Goal: Transaction & Acquisition: Purchase product/service

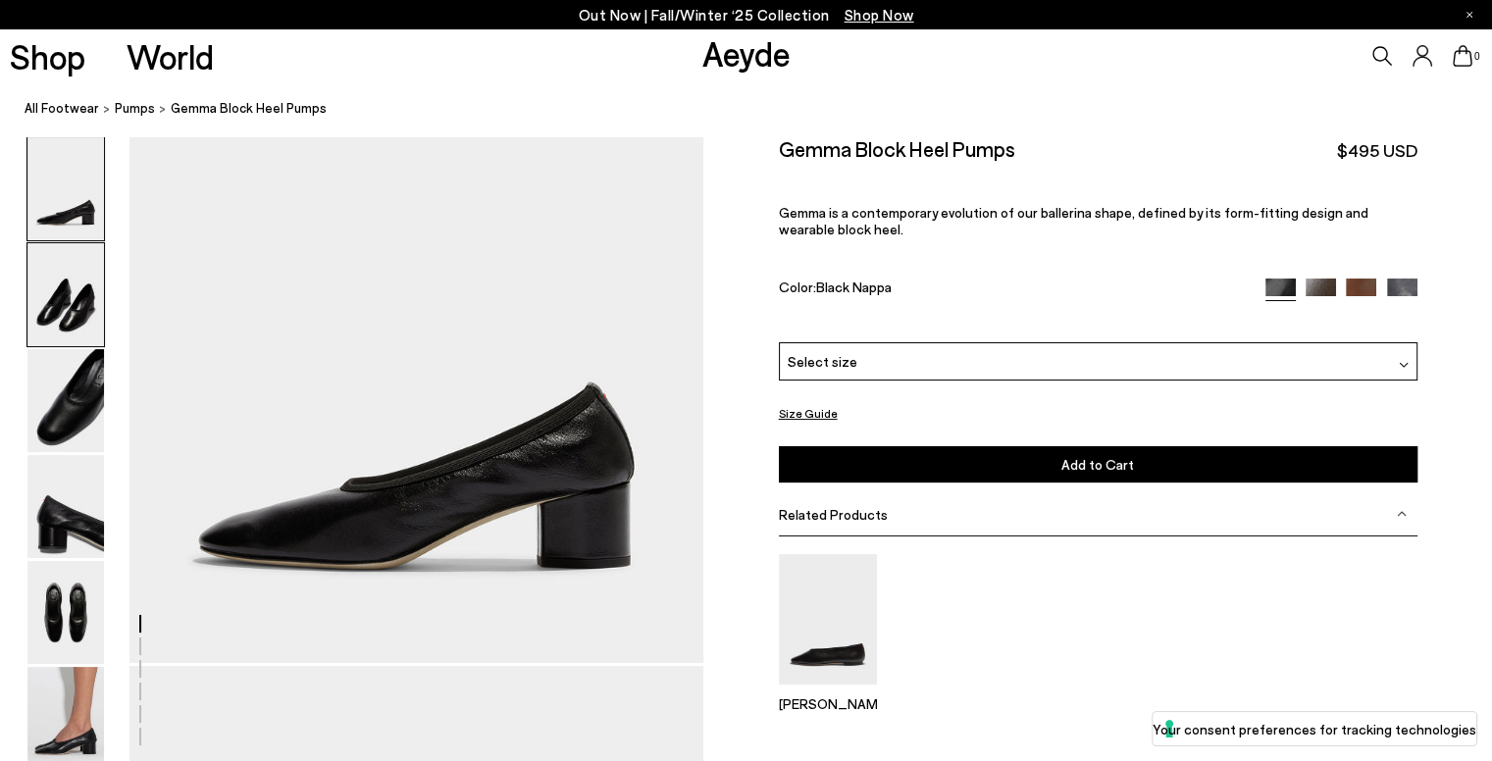
click at [84, 331] on img at bounding box center [65, 294] width 77 height 103
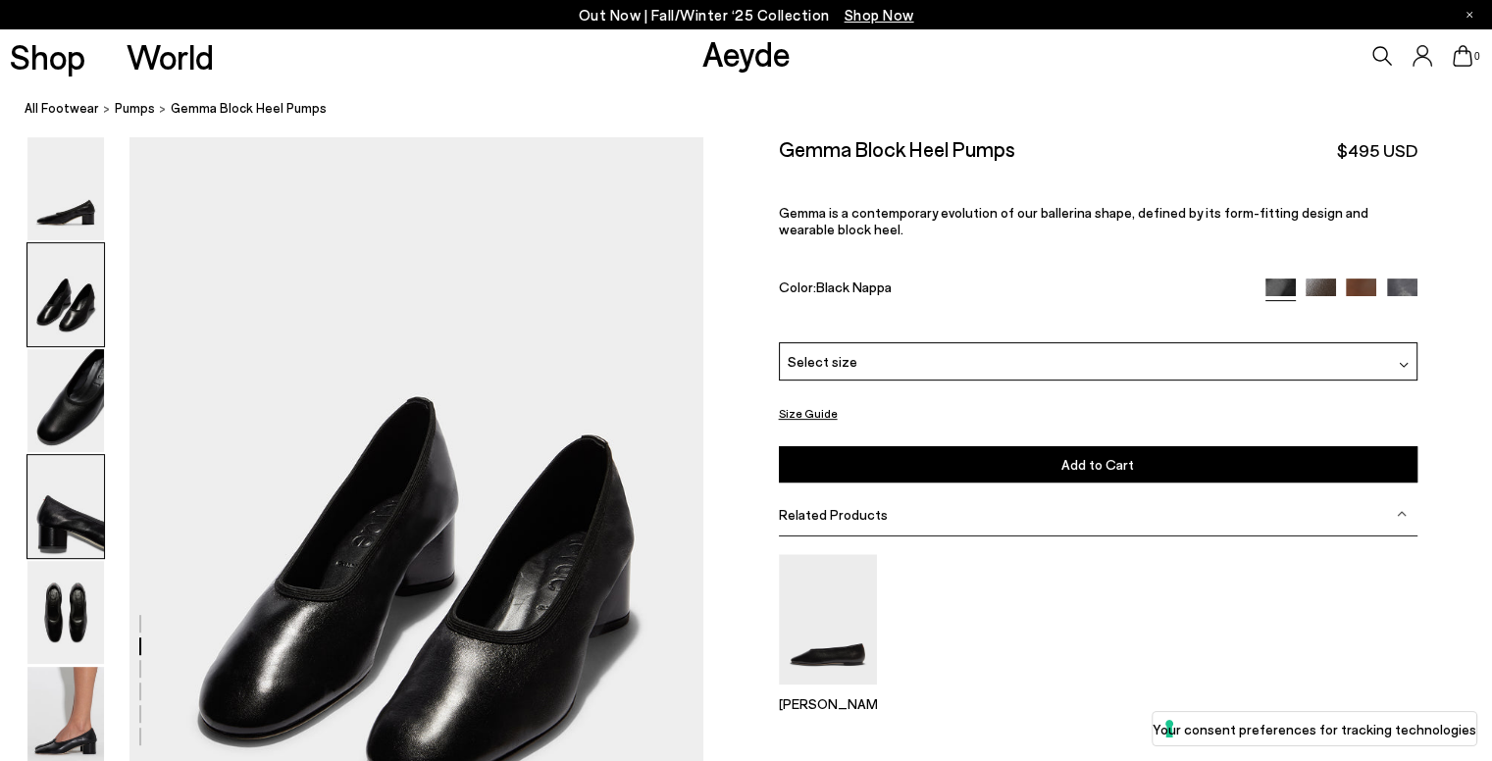
click at [45, 513] on img at bounding box center [65, 506] width 77 height 103
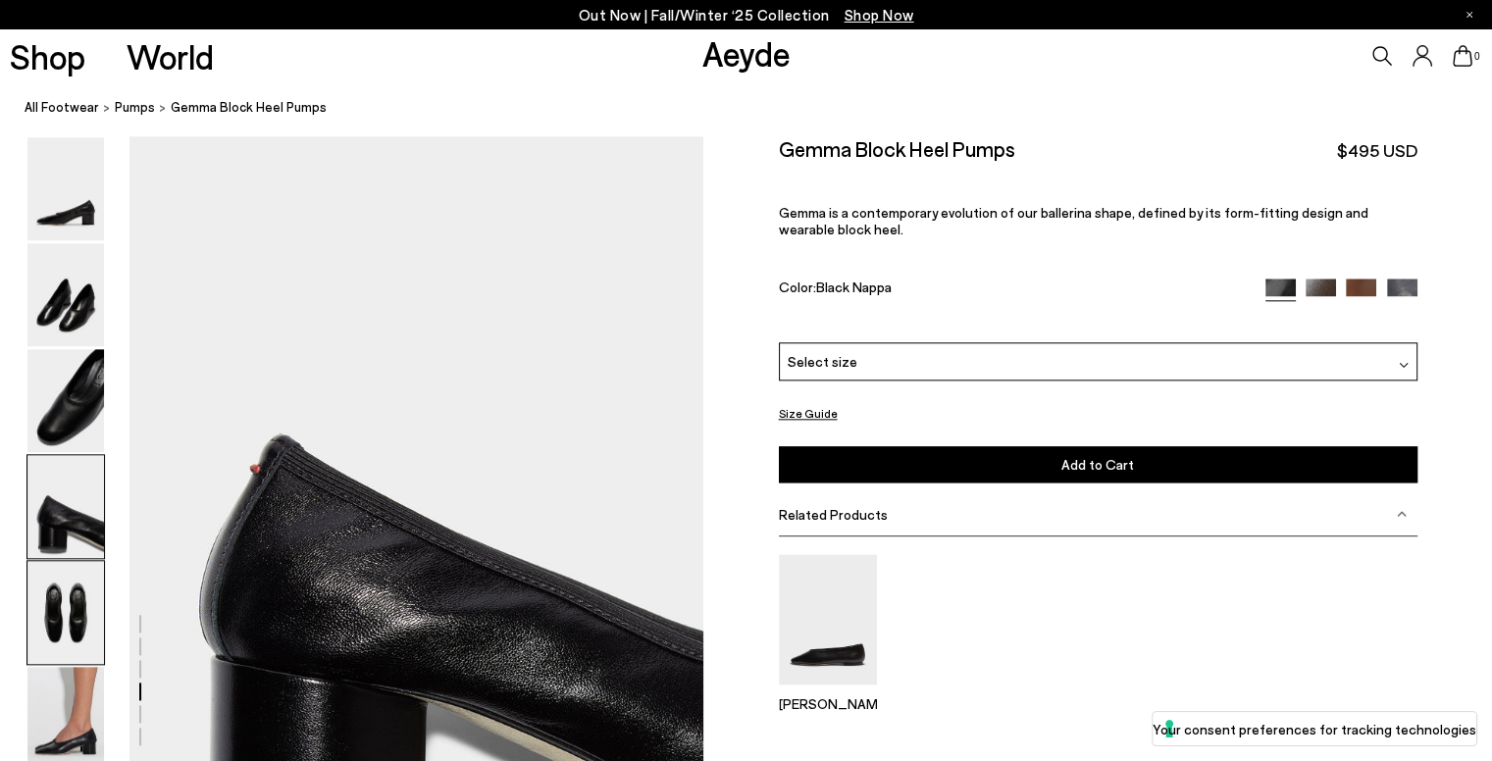
scroll to position [2166, 0]
click at [61, 618] on img at bounding box center [65, 612] width 77 height 103
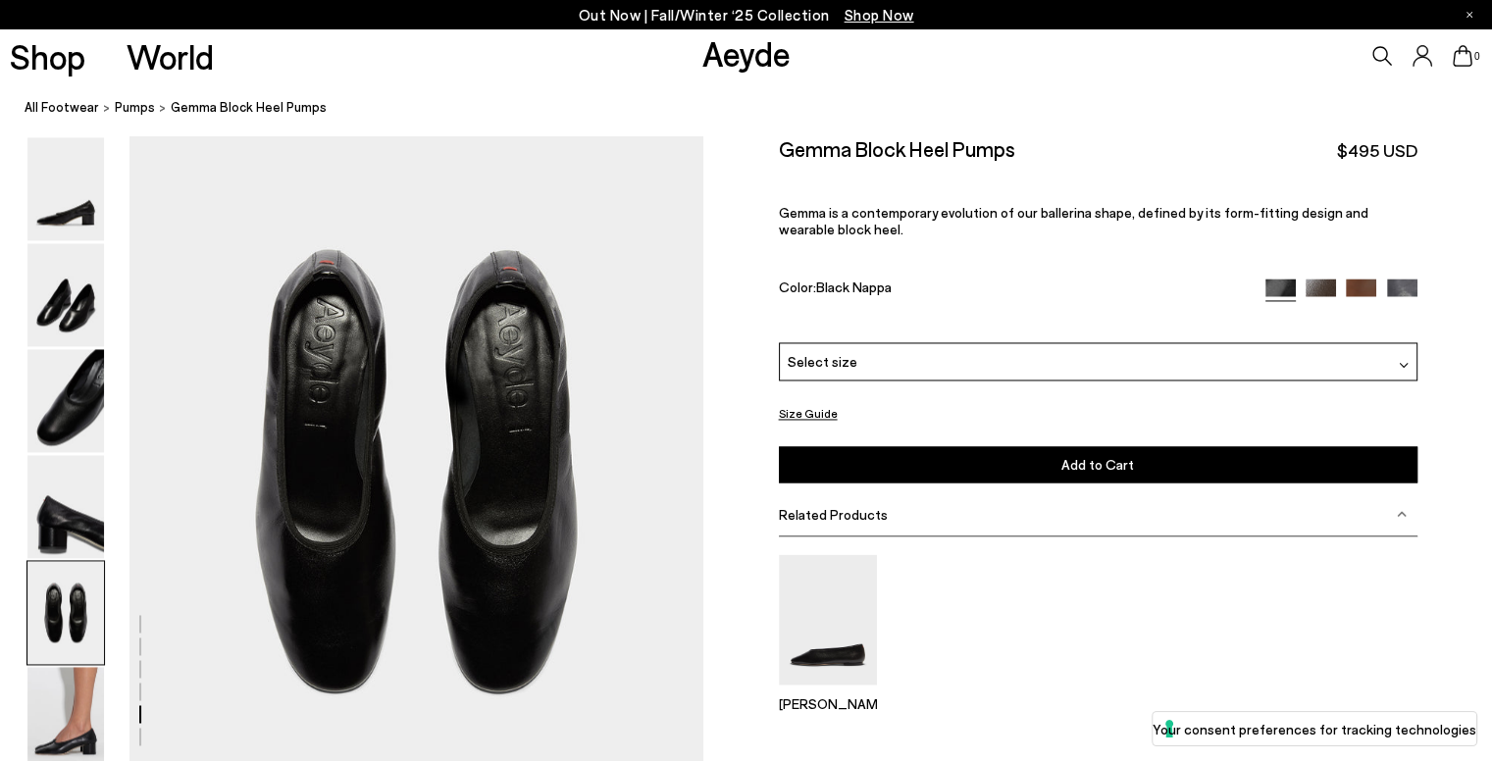
scroll to position [2935, 0]
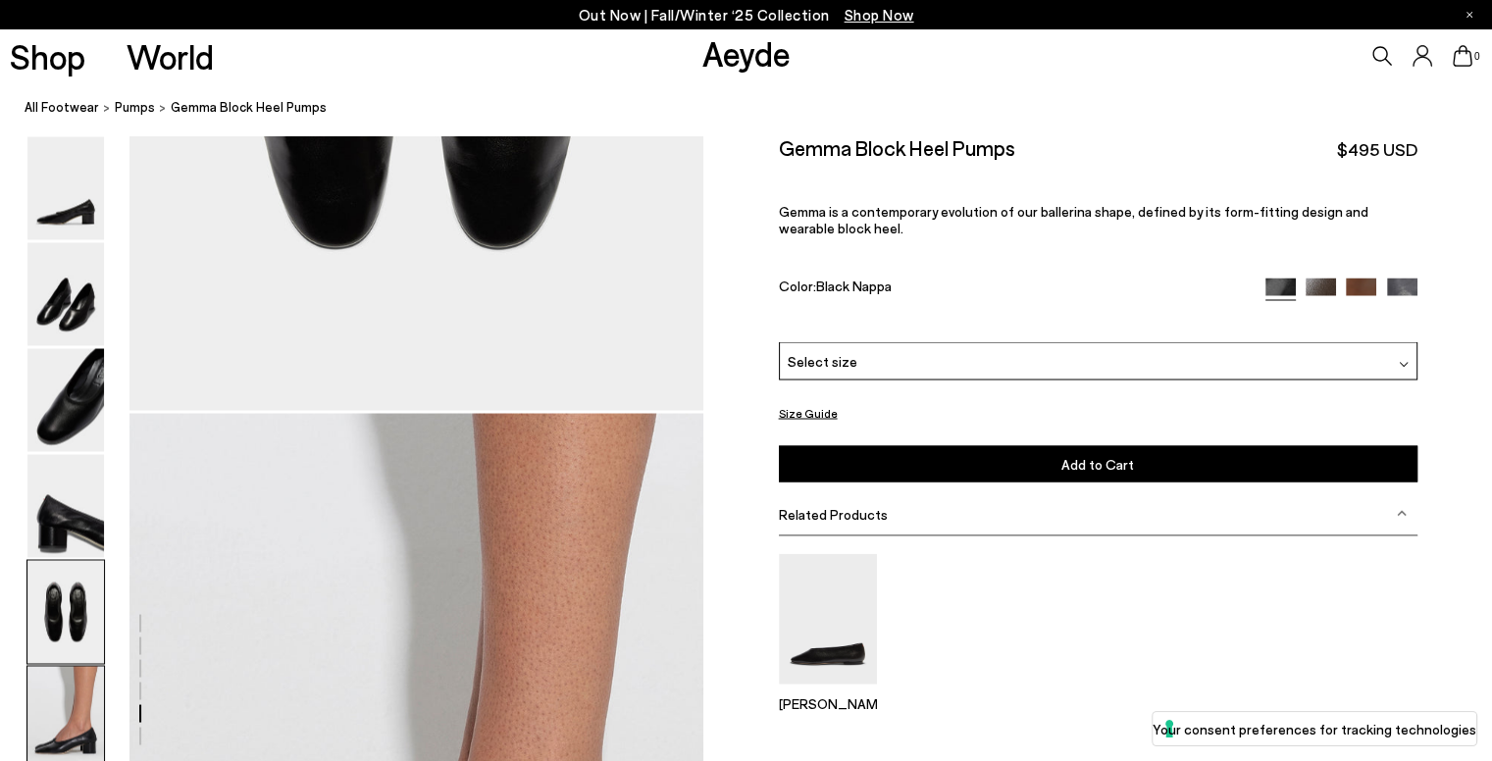
click at [56, 711] on img at bounding box center [65, 718] width 77 height 103
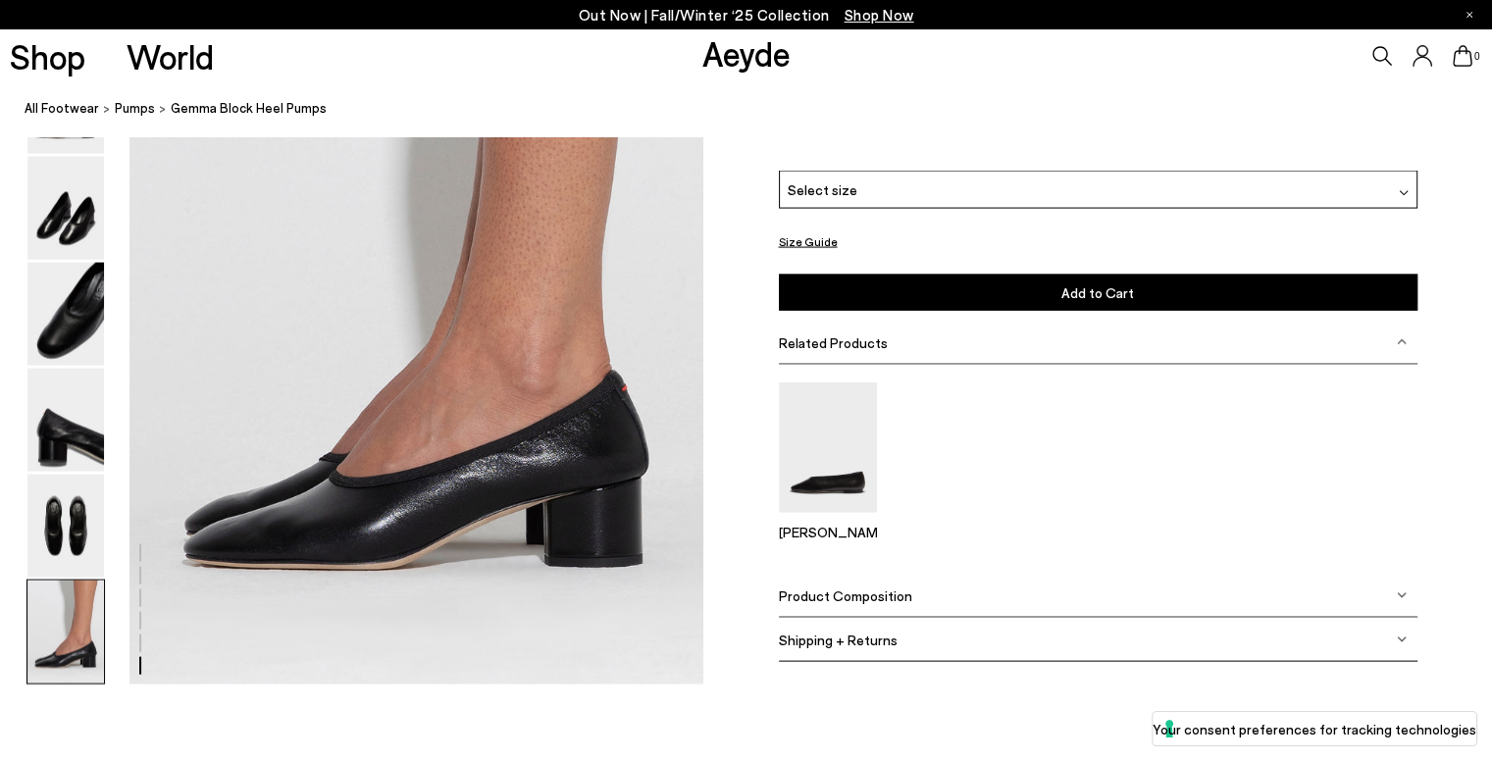
scroll to position [3925, 0]
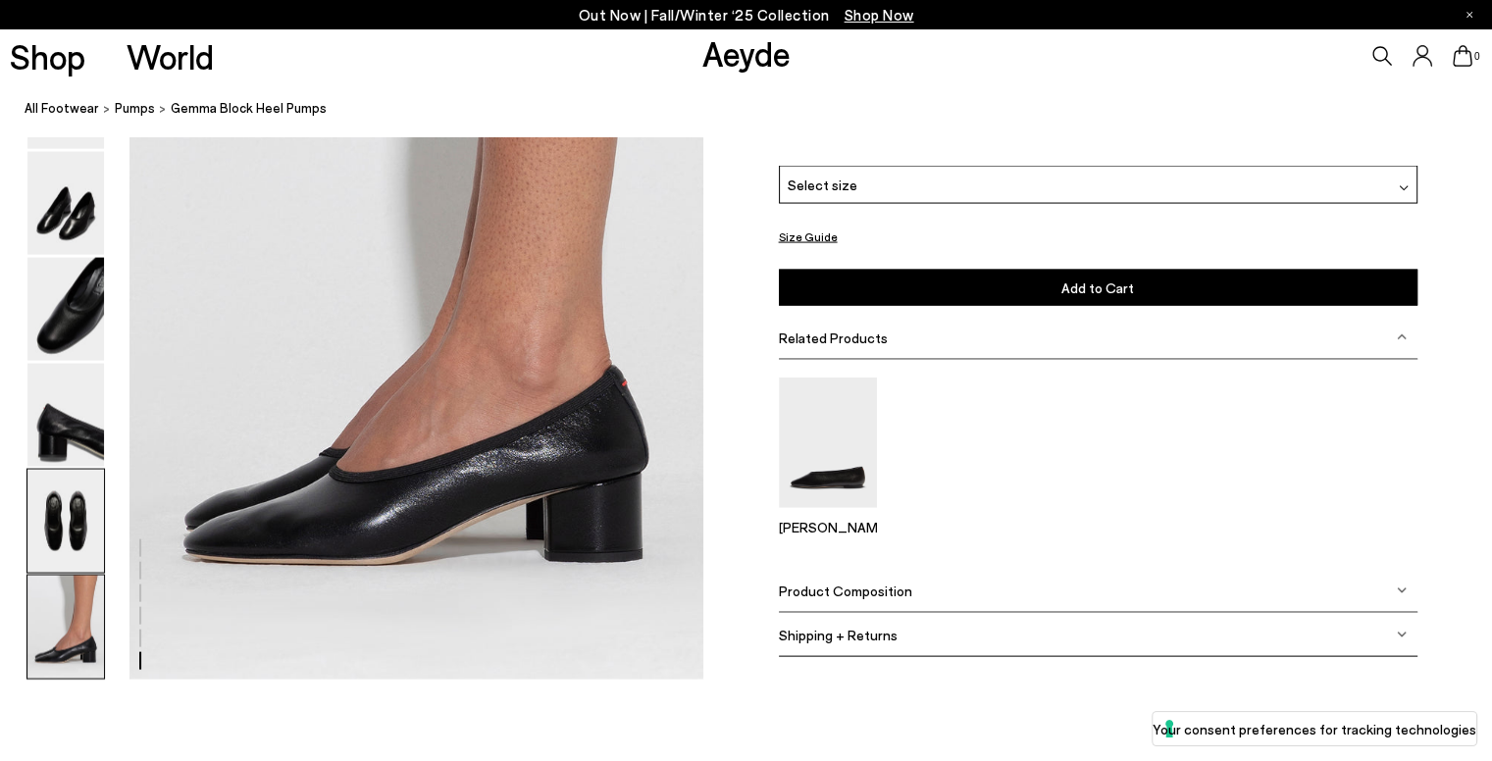
click at [43, 493] on img at bounding box center [65, 521] width 77 height 103
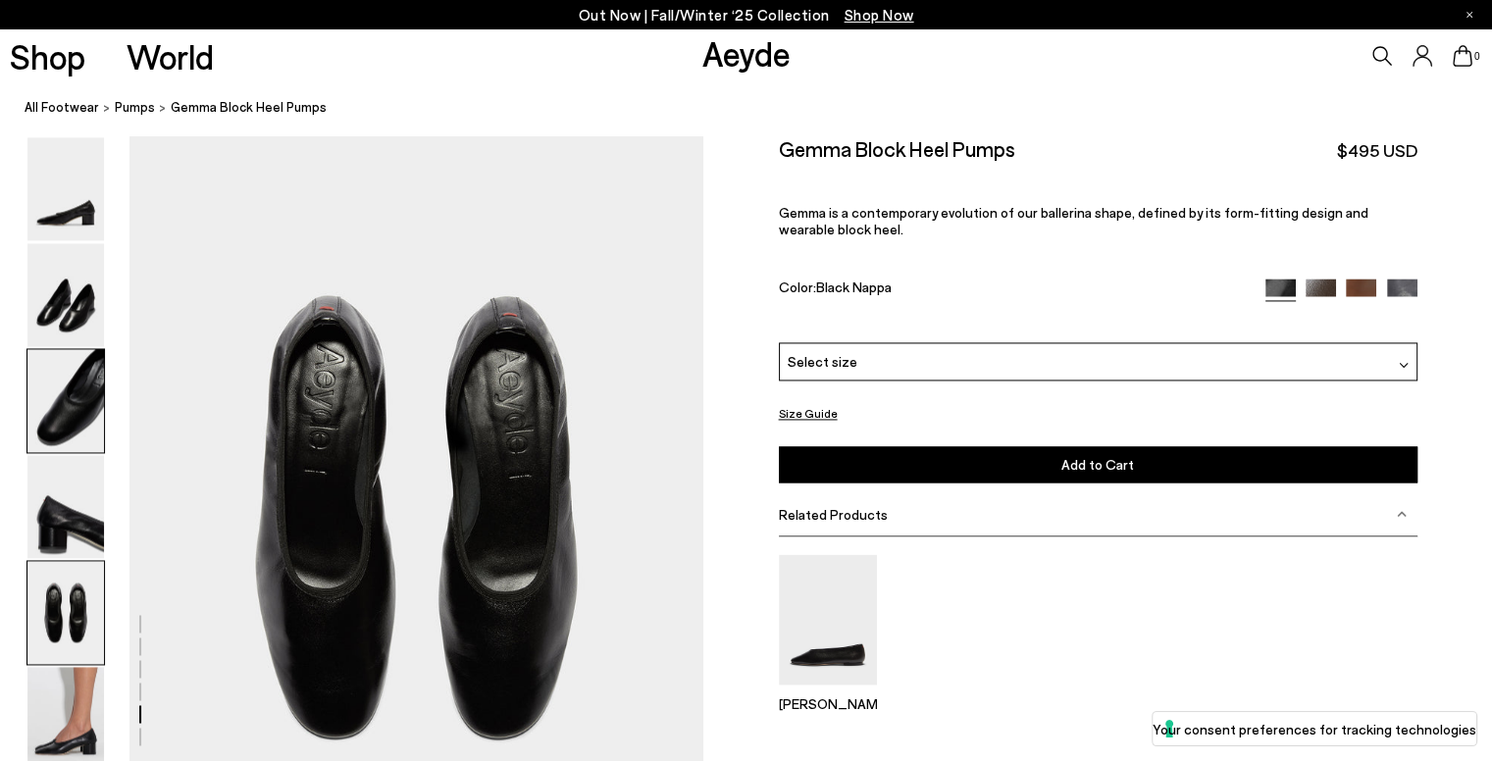
click at [67, 429] on img at bounding box center [65, 400] width 77 height 103
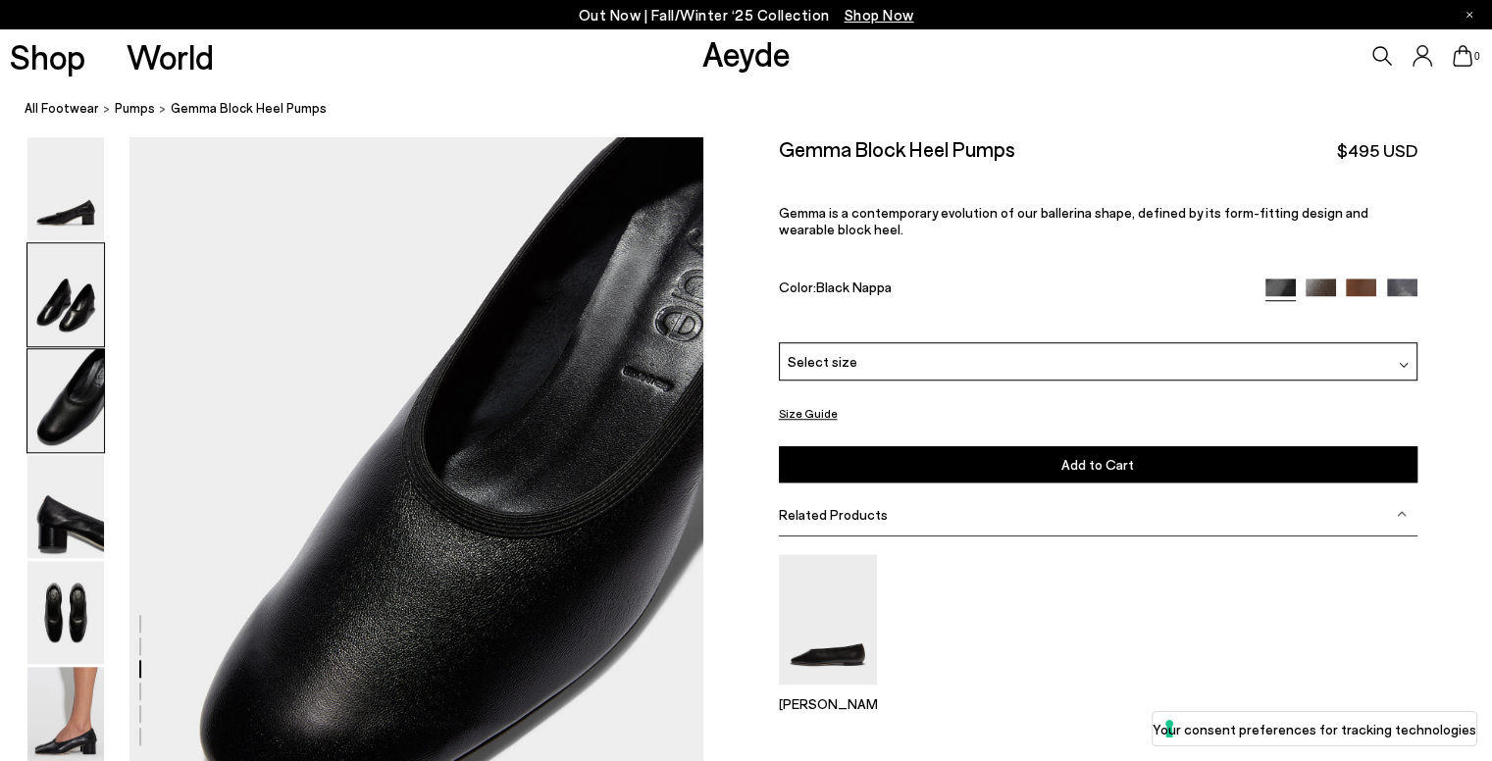
click at [75, 311] on img at bounding box center [65, 294] width 77 height 103
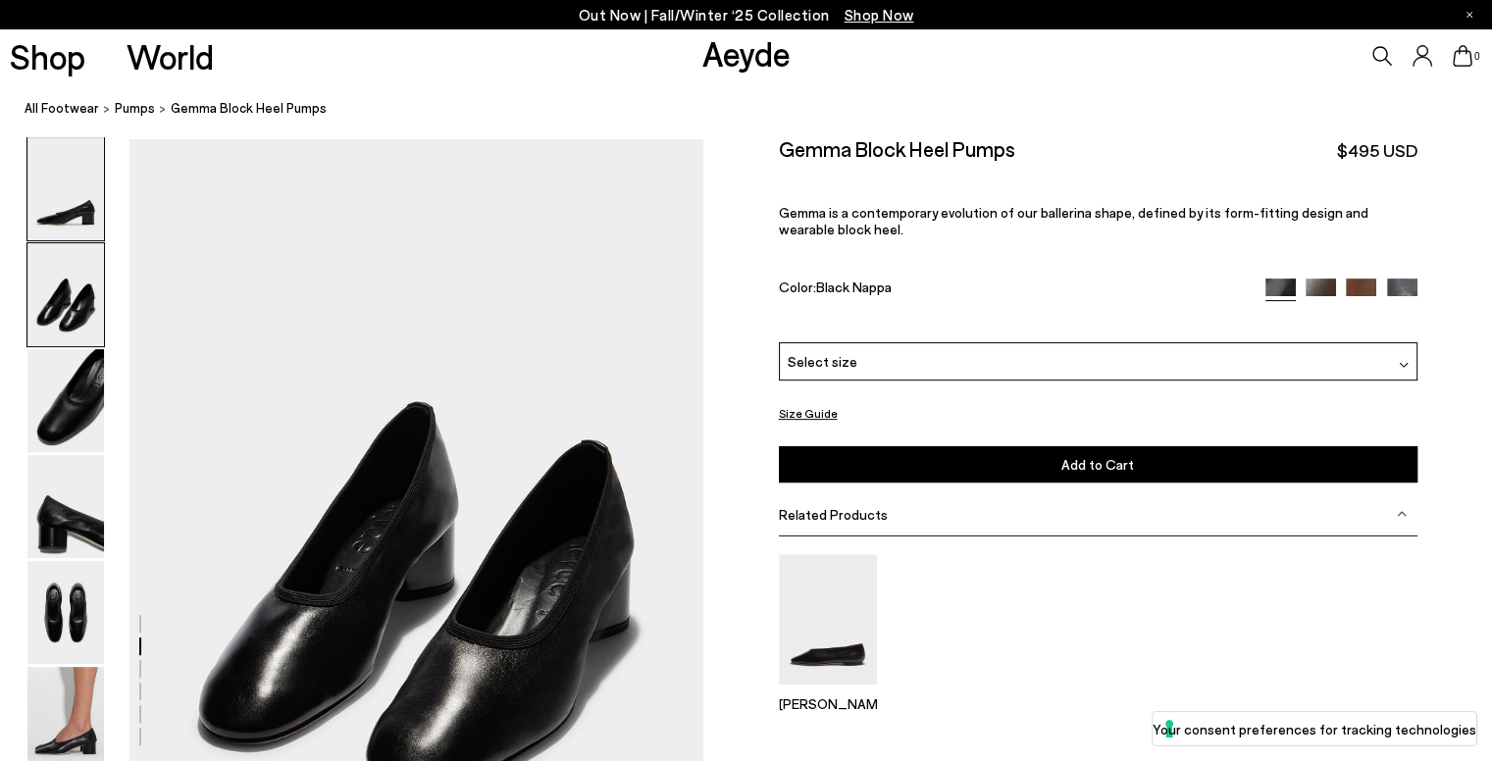
click at [62, 229] on img at bounding box center [65, 188] width 77 height 103
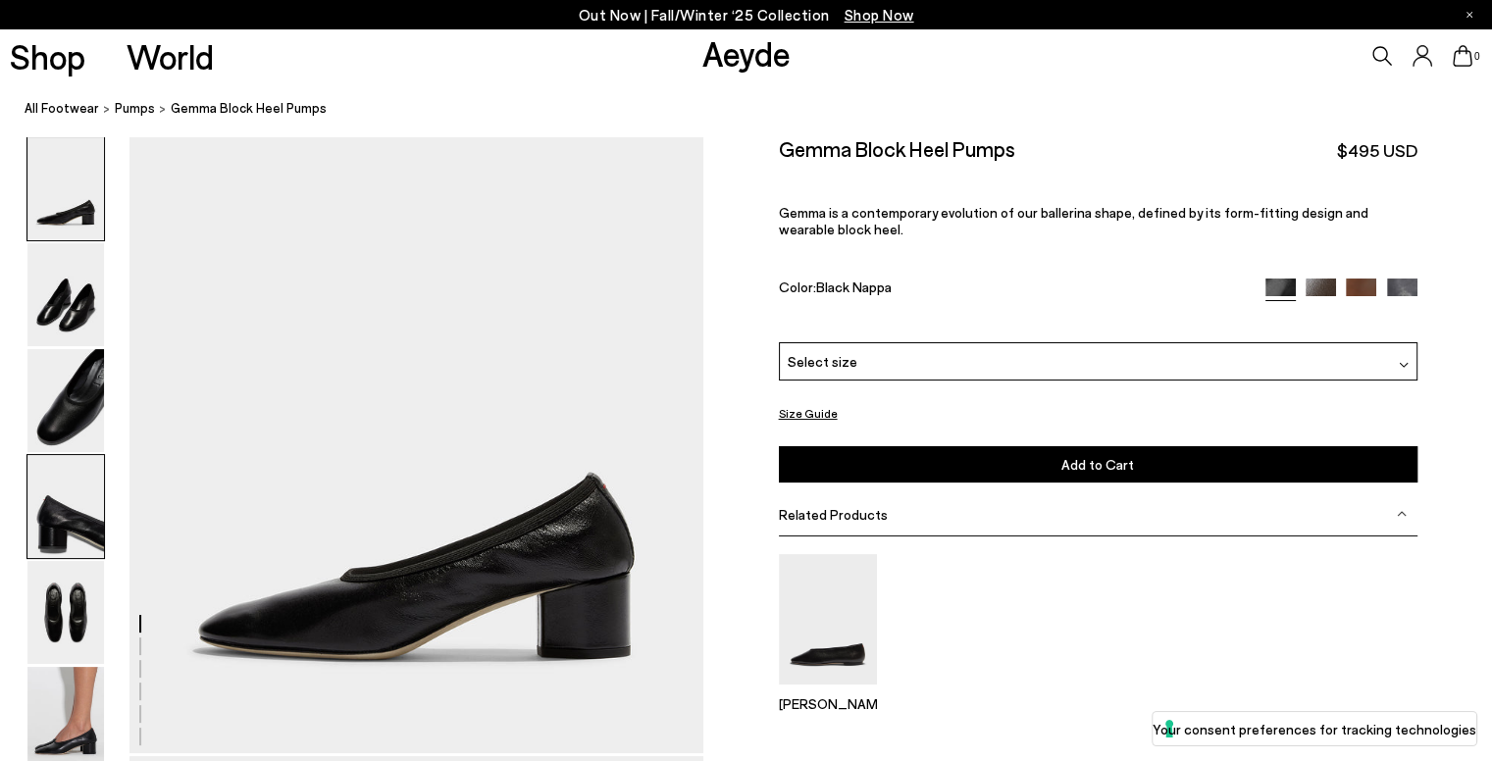
scroll to position [0, 0]
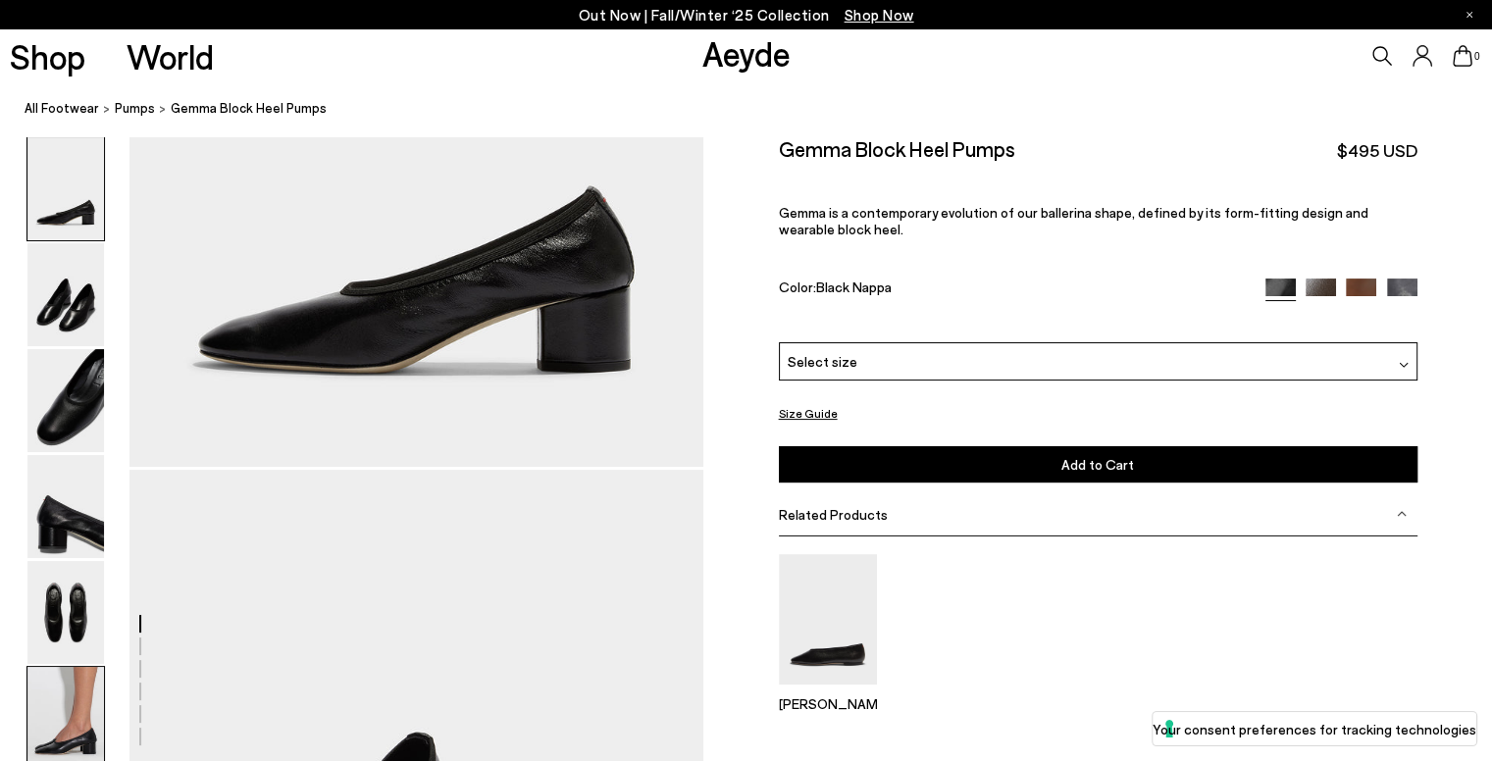
click at [59, 687] on img at bounding box center [65, 718] width 77 height 103
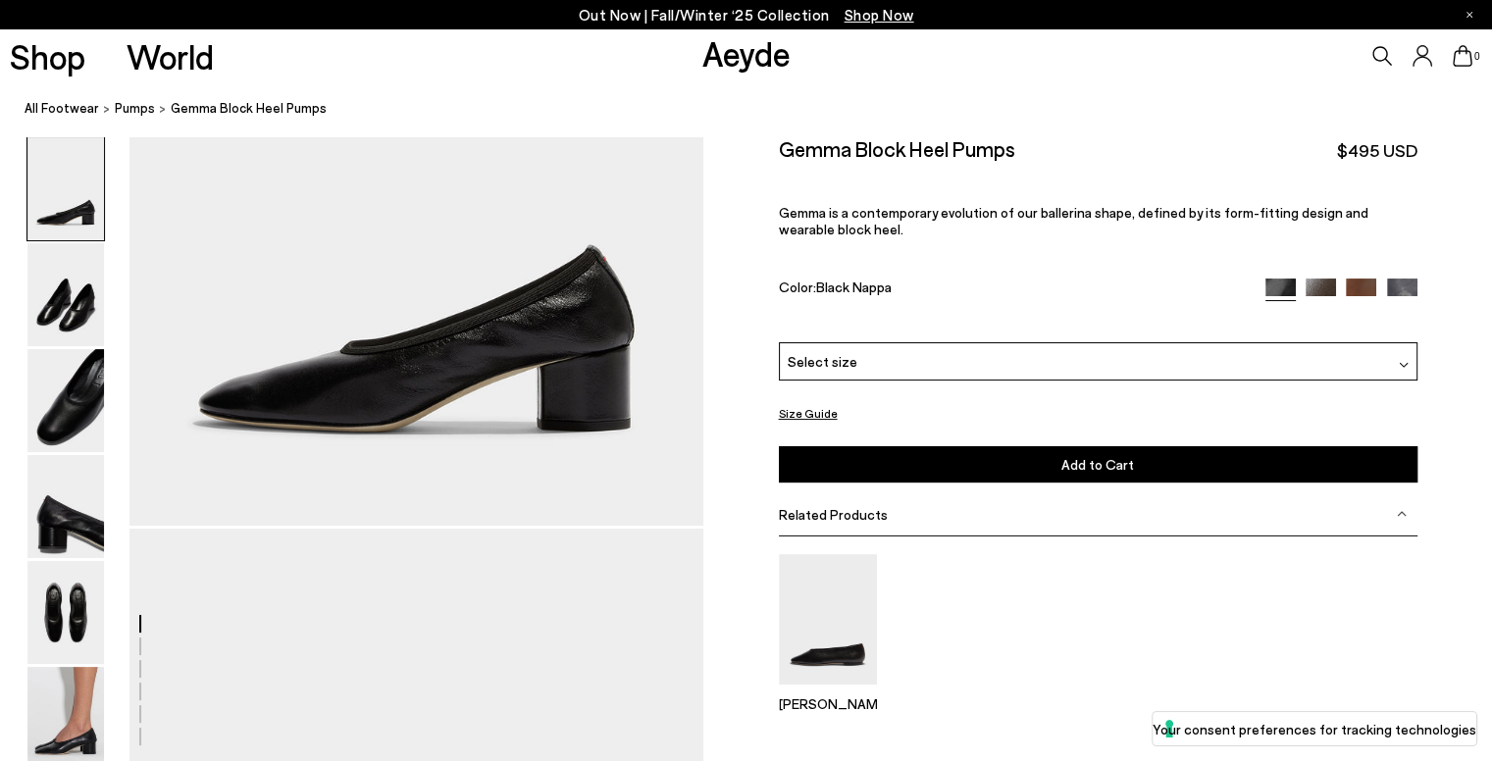
scroll to position [110, 0]
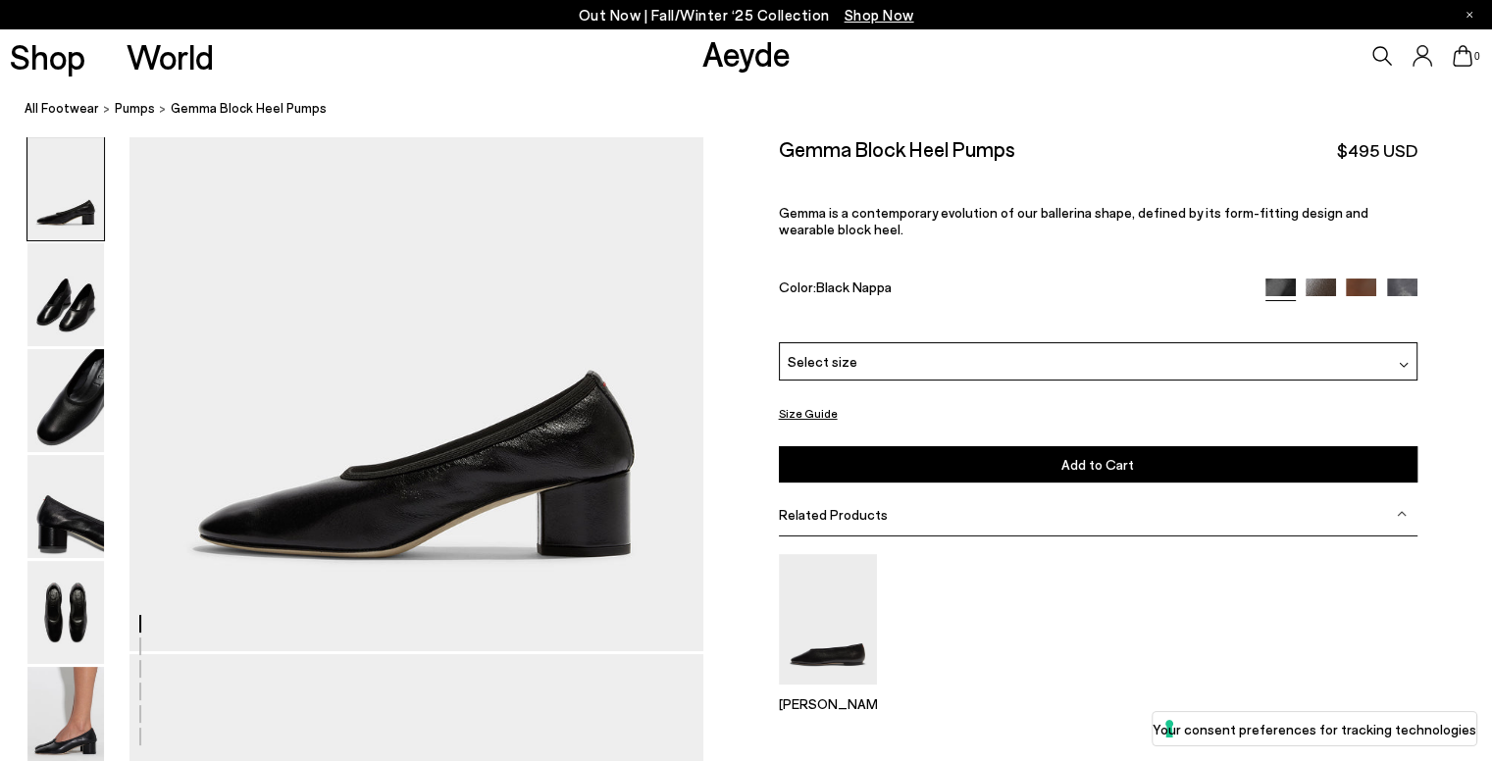
click at [1349, 282] on img at bounding box center [1361, 294] width 30 height 30
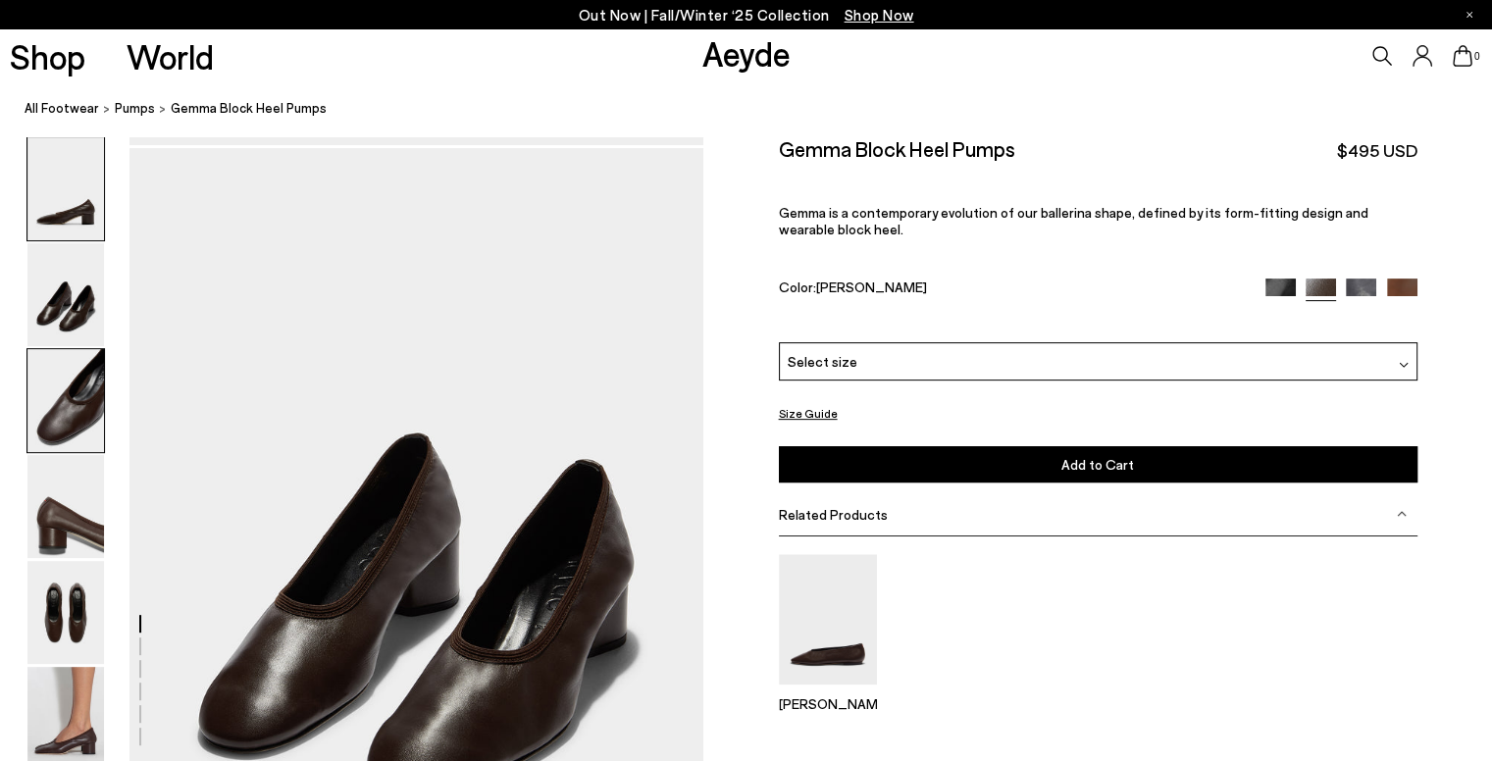
click at [61, 387] on img at bounding box center [65, 400] width 77 height 103
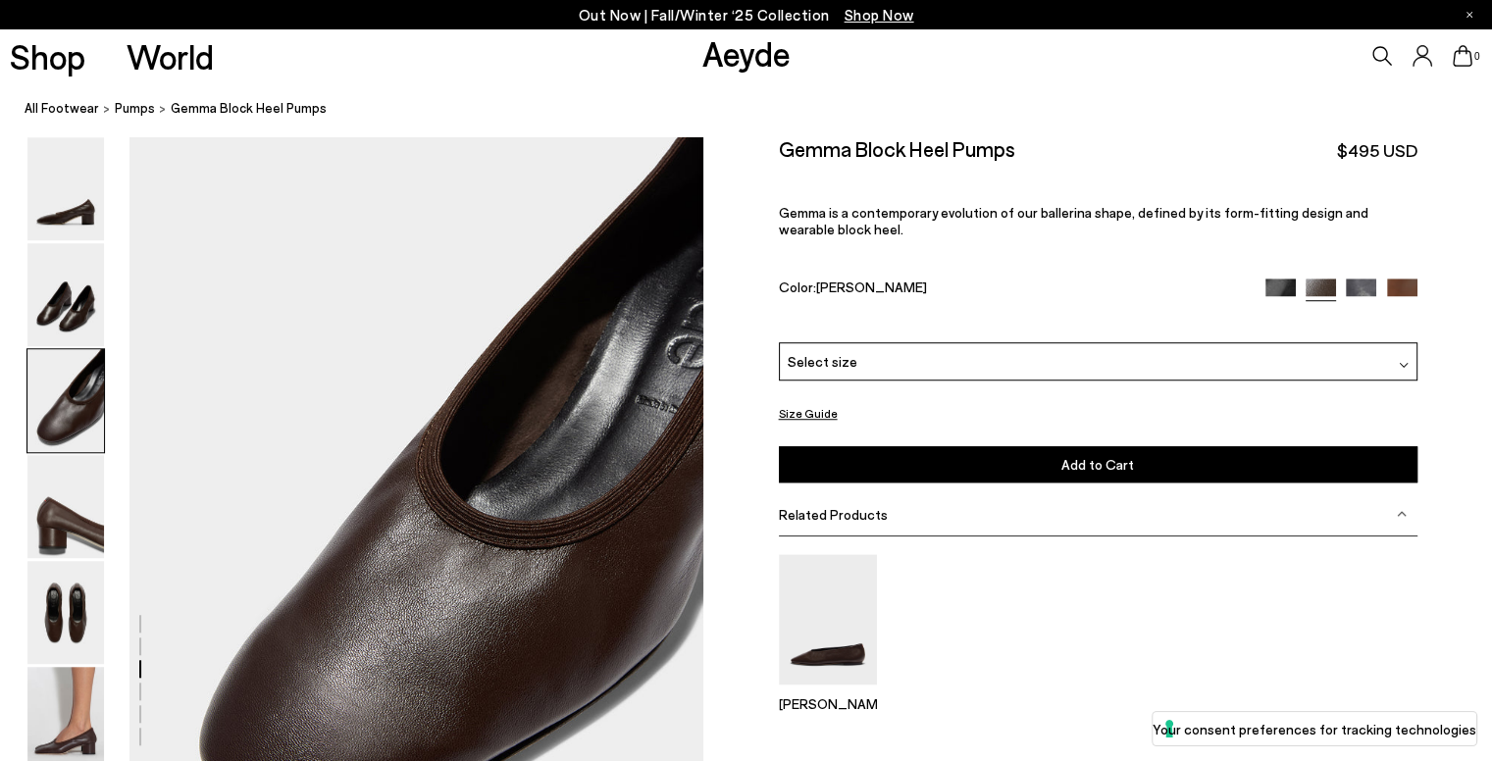
scroll to position [0, 2088]
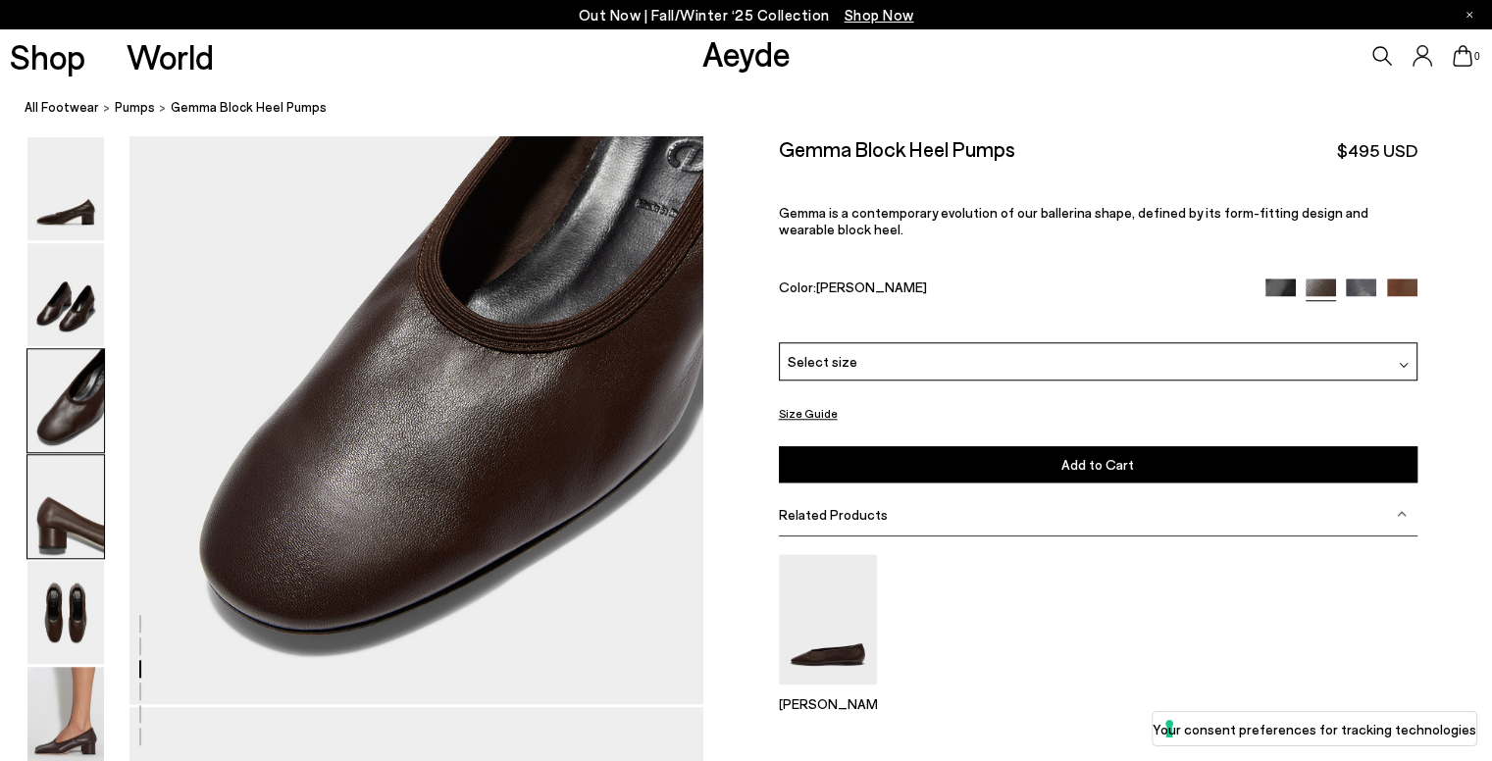
click at [40, 539] on img at bounding box center [65, 506] width 77 height 103
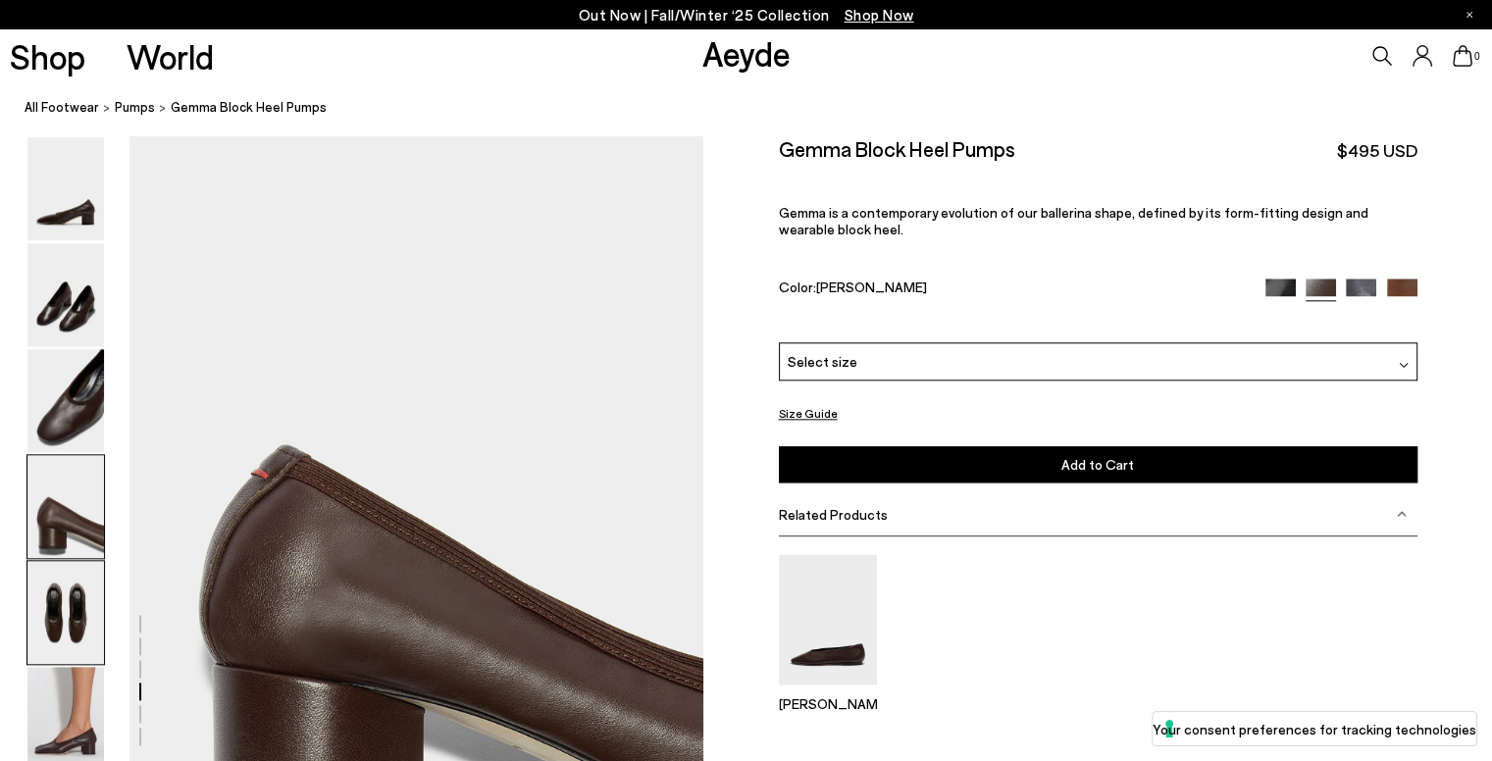
click at [75, 609] on img at bounding box center [65, 612] width 77 height 103
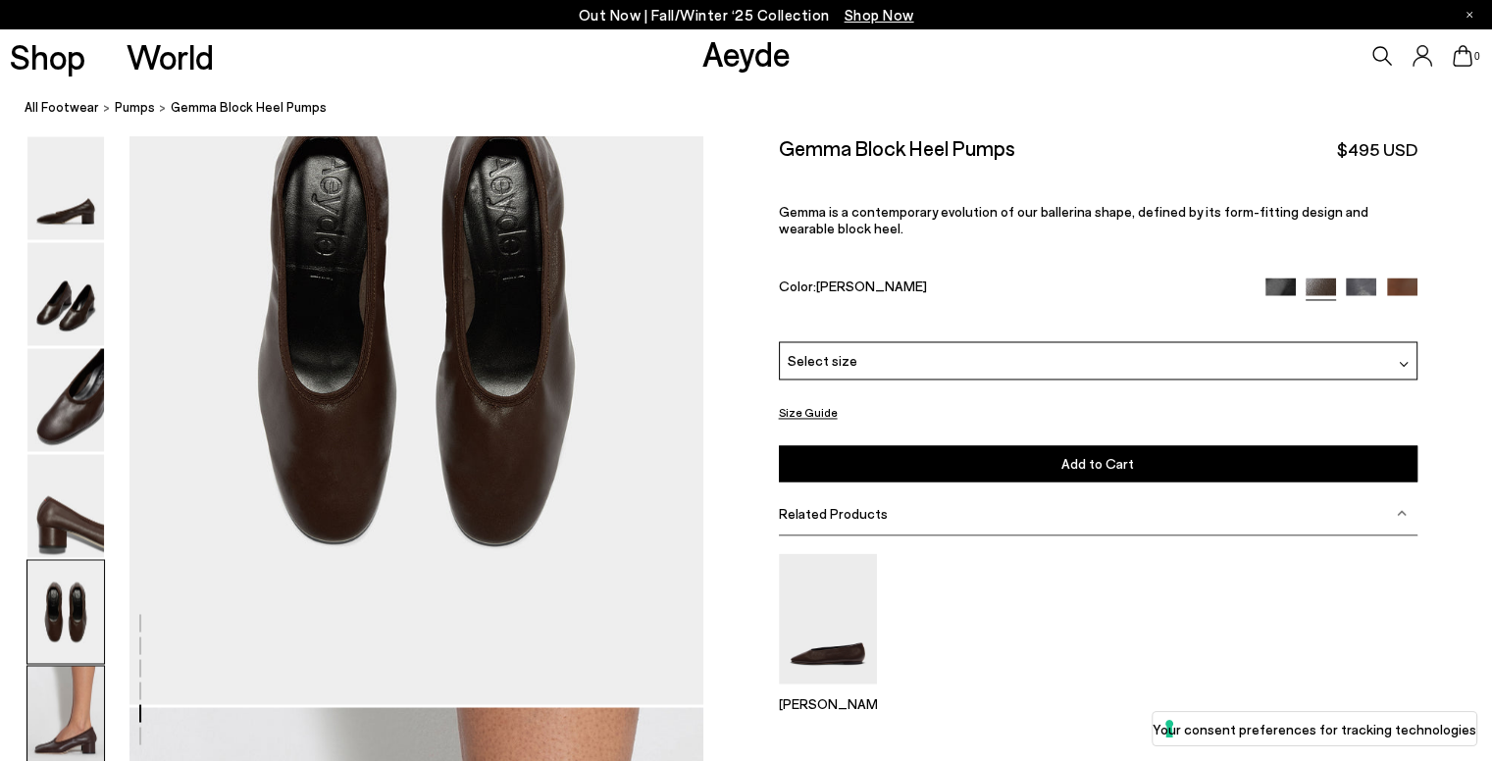
click at [65, 672] on img at bounding box center [65, 718] width 77 height 103
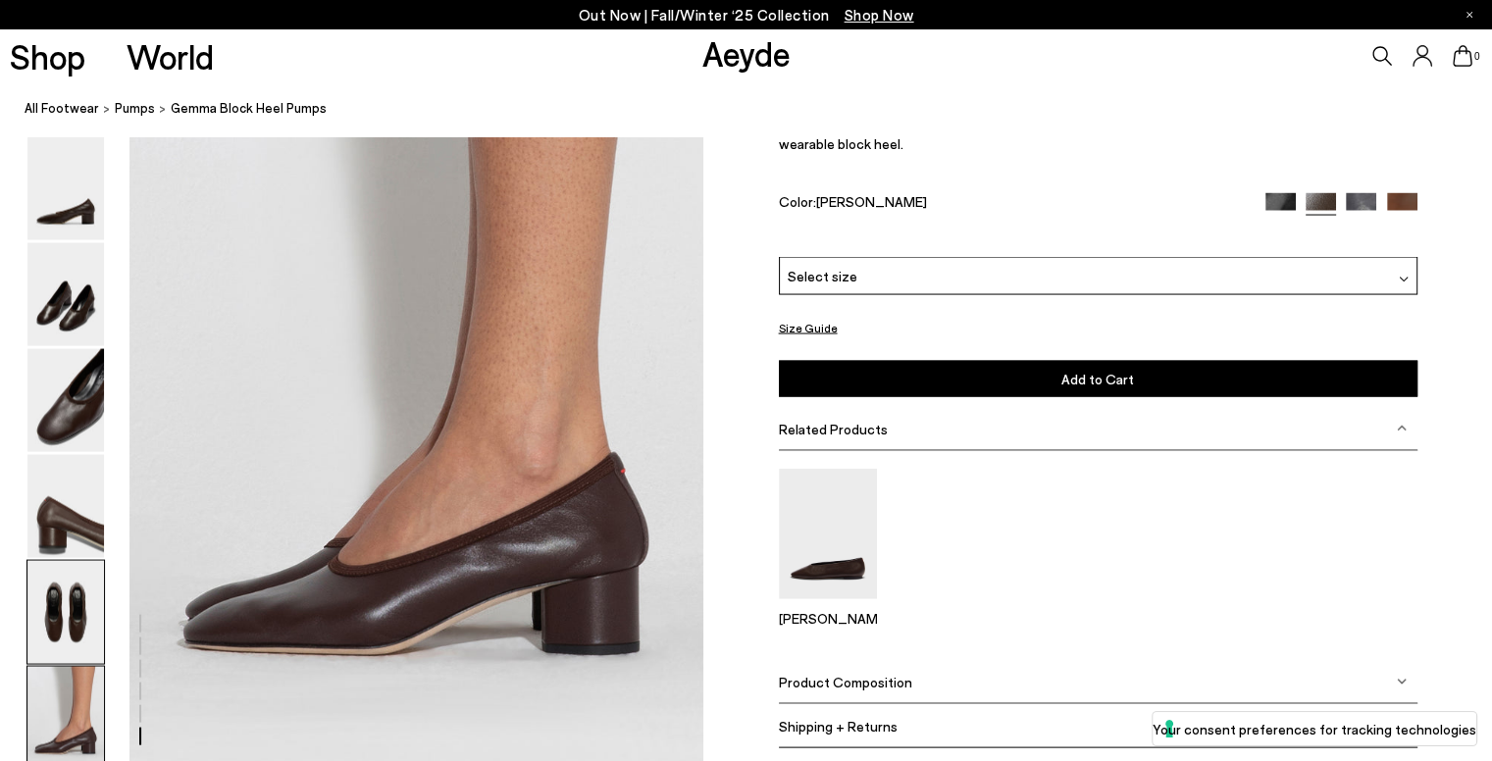
scroll to position [3837, 0]
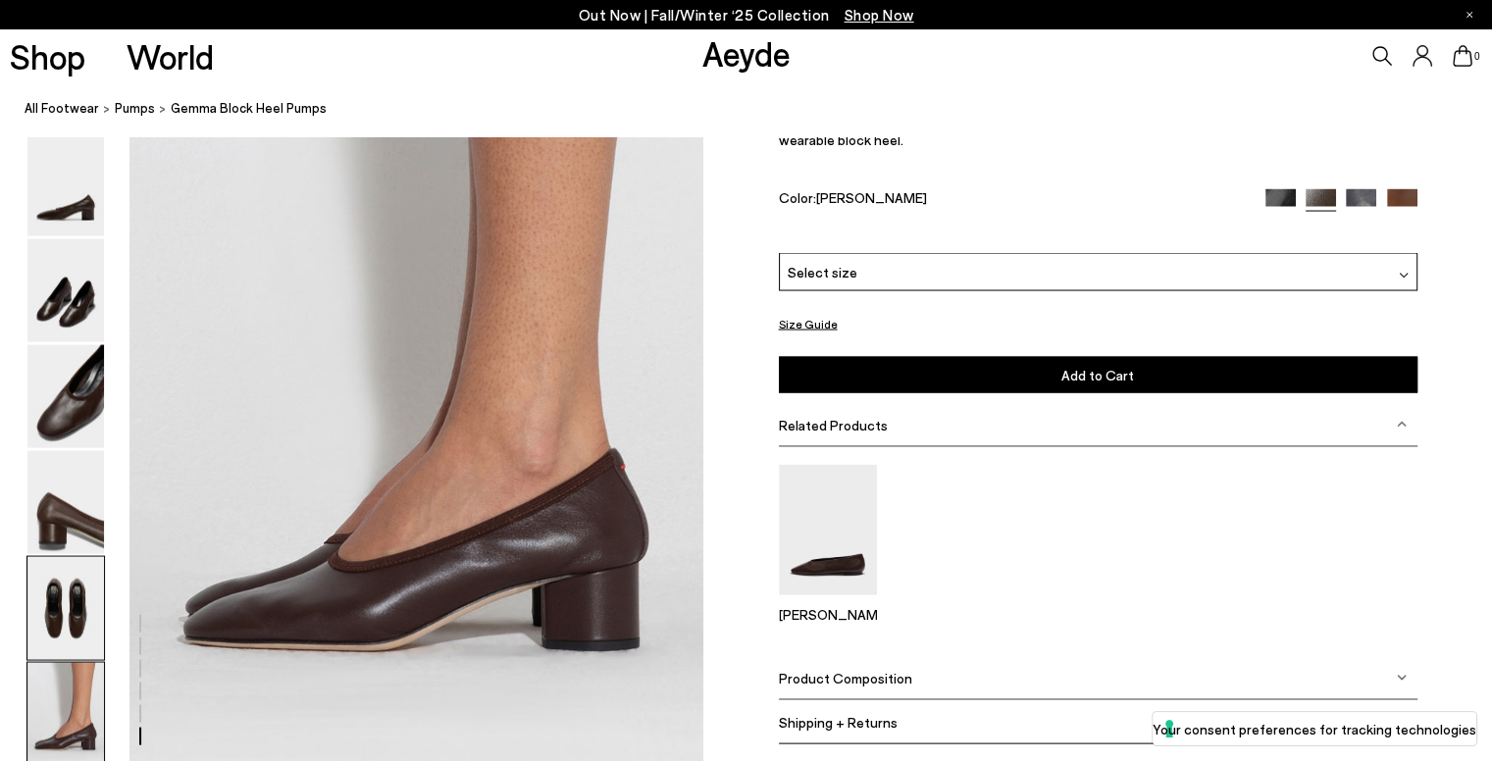
click at [62, 572] on img at bounding box center [65, 608] width 77 height 103
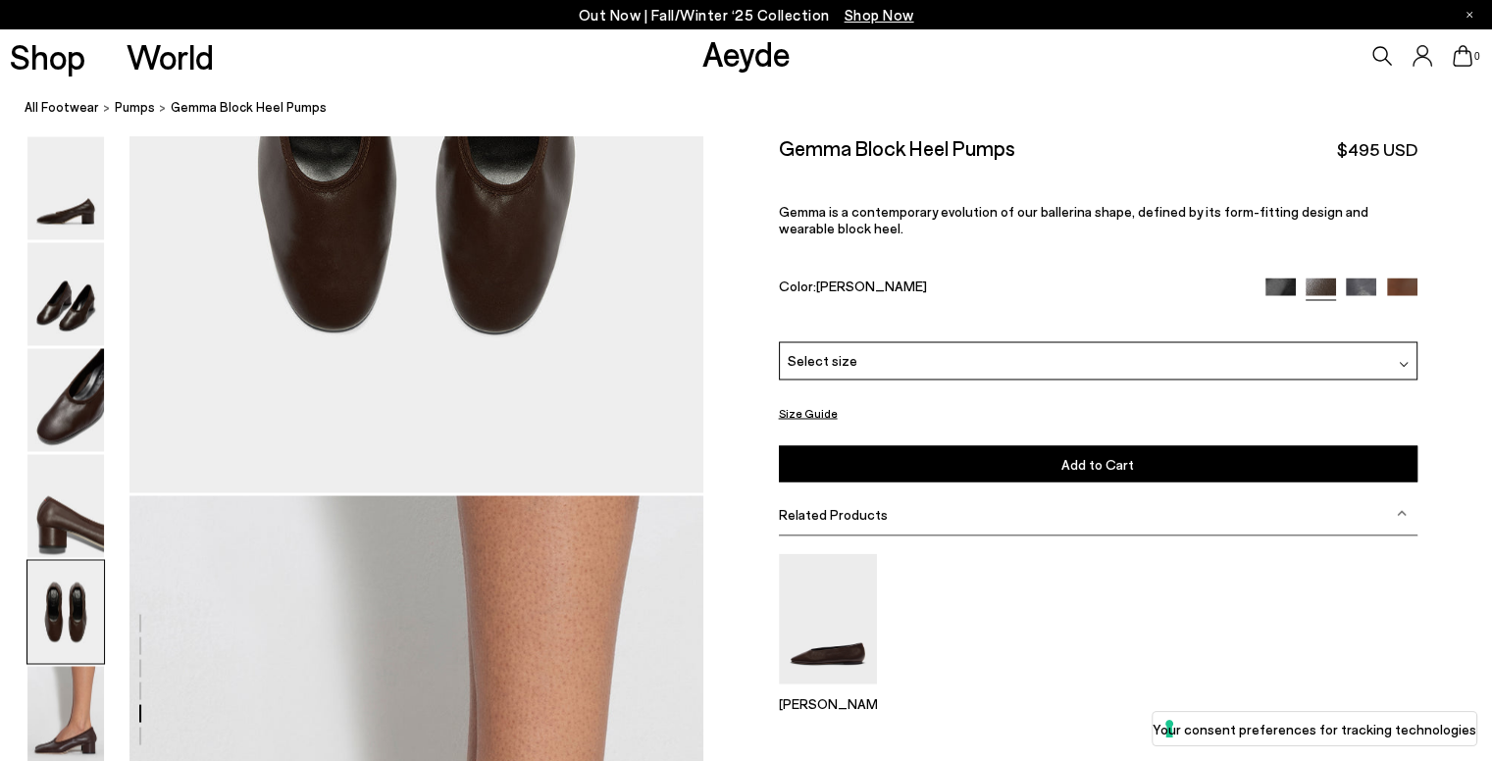
scroll to position [3229, 0]
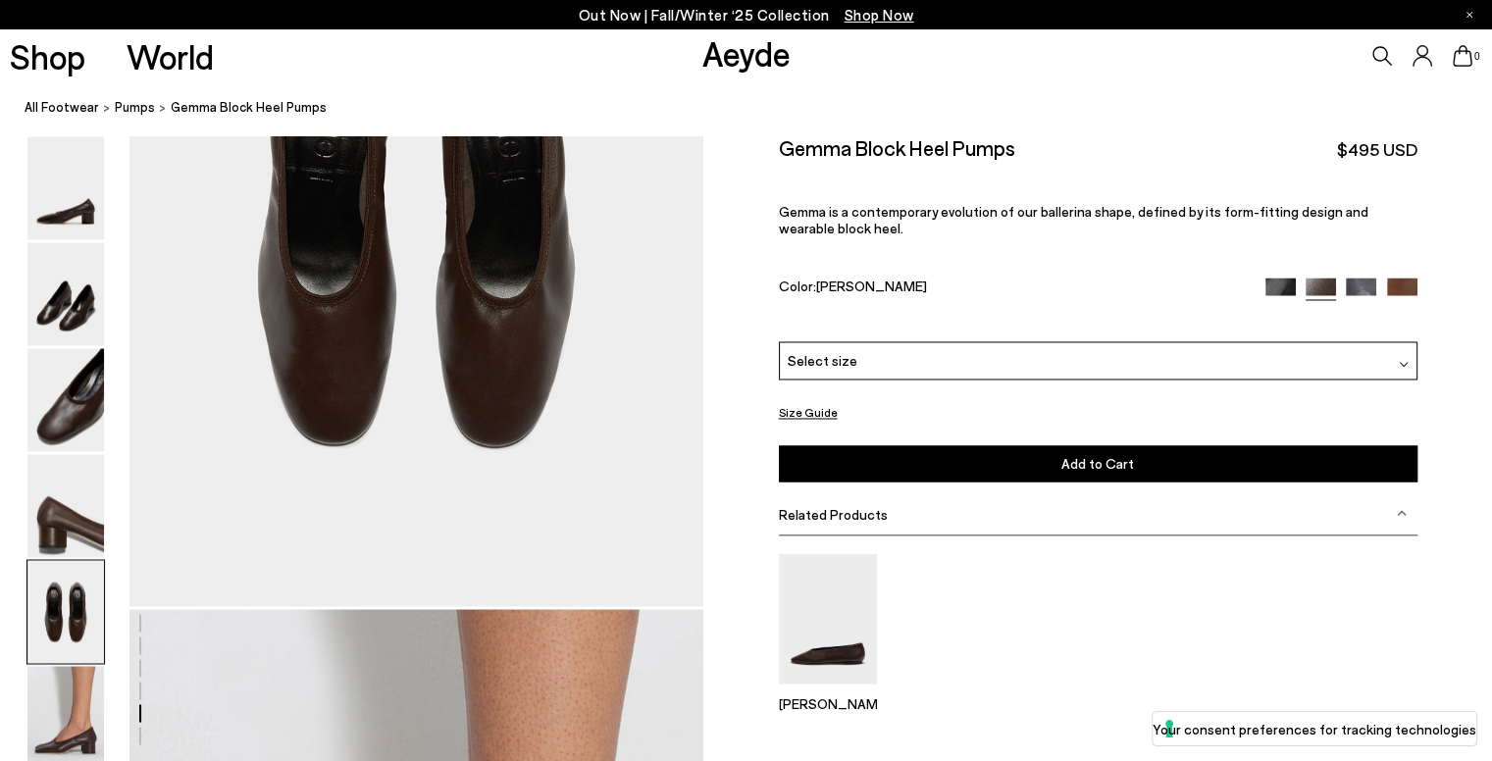
click at [816, 414] on button "Size Guide" at bounding box center [808, 413] width 59 height 25
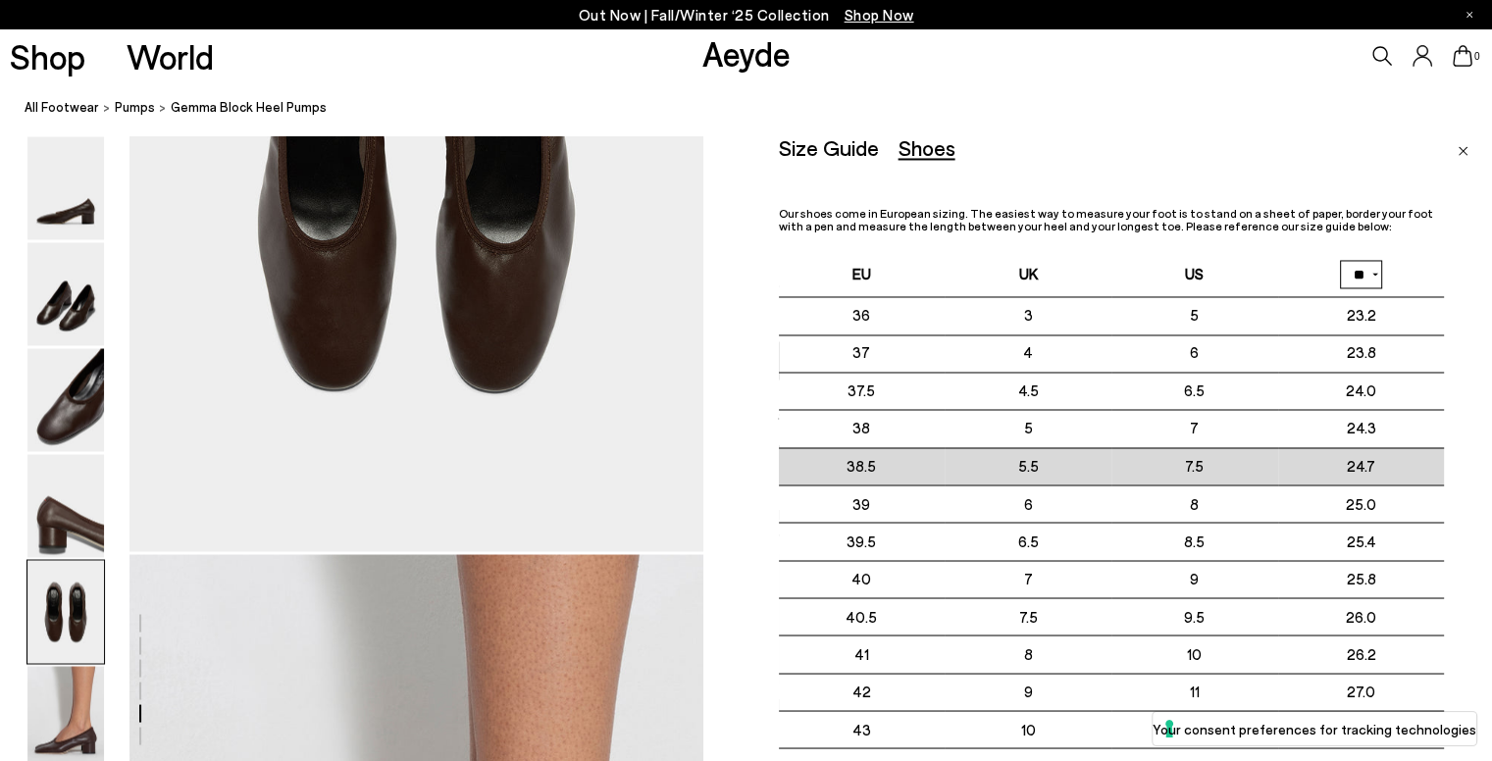
scroll to position [3327, 0]
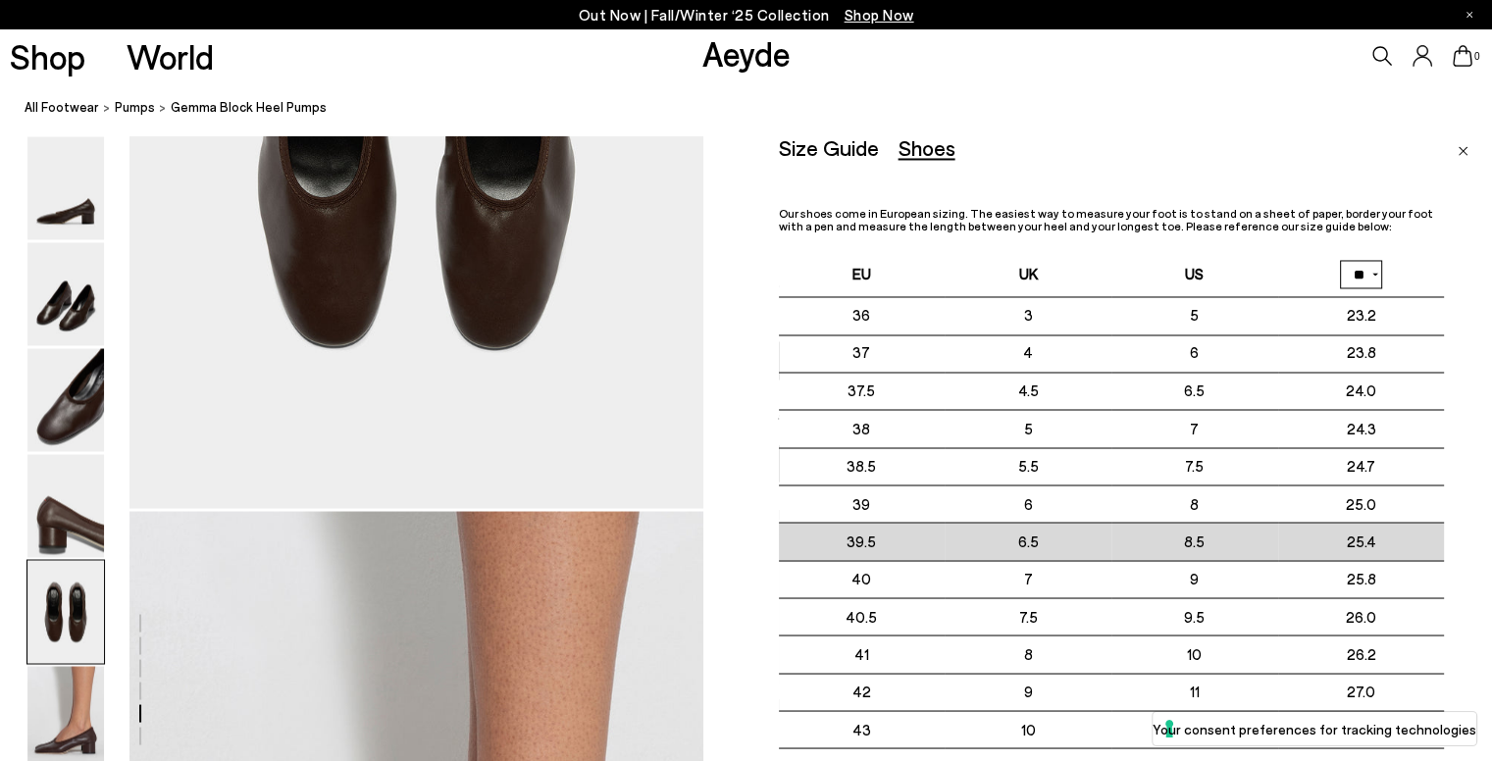
drag, startPoint x: 837, startPoint y: 535, endPoint x: 1411, endPoint y: 540, distance: 573.9
click at [1411, 540] on tr "39.5 6.5" at bounding box center [1112, 542] width 666 height 37
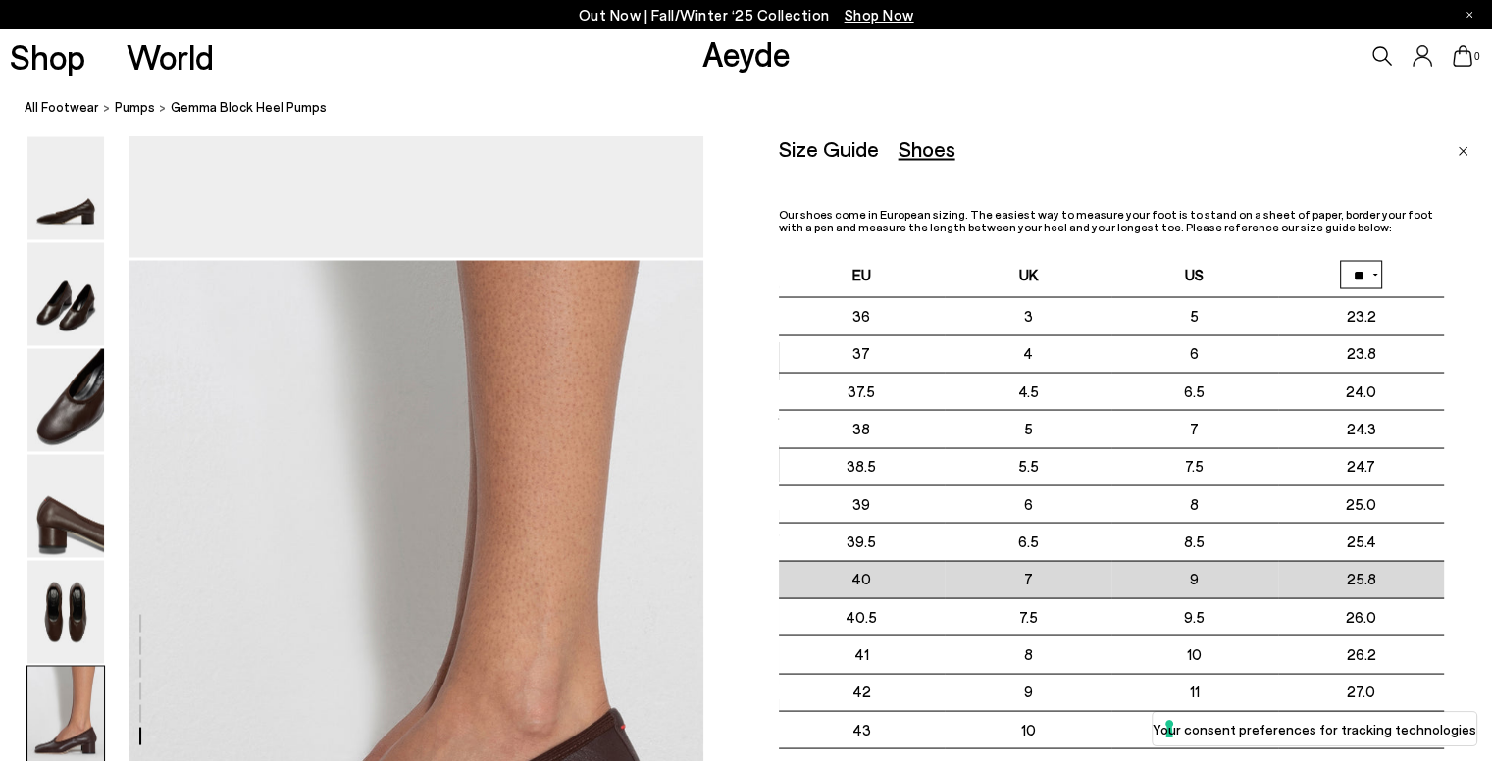
scroll to position [3622, 0]
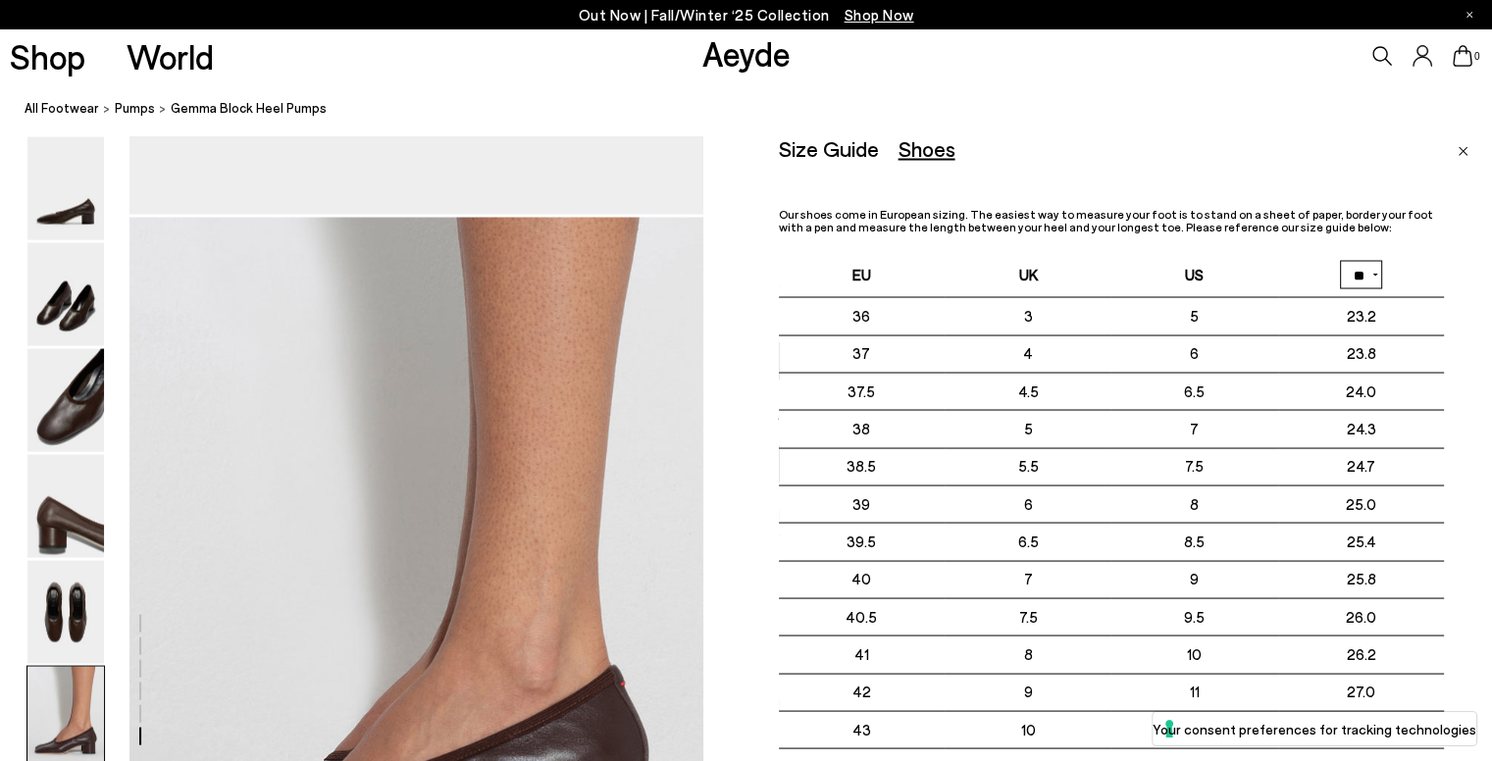
click at [1463, 153] on img "Close" at bounding box center [1463, 152] width 11 height 10
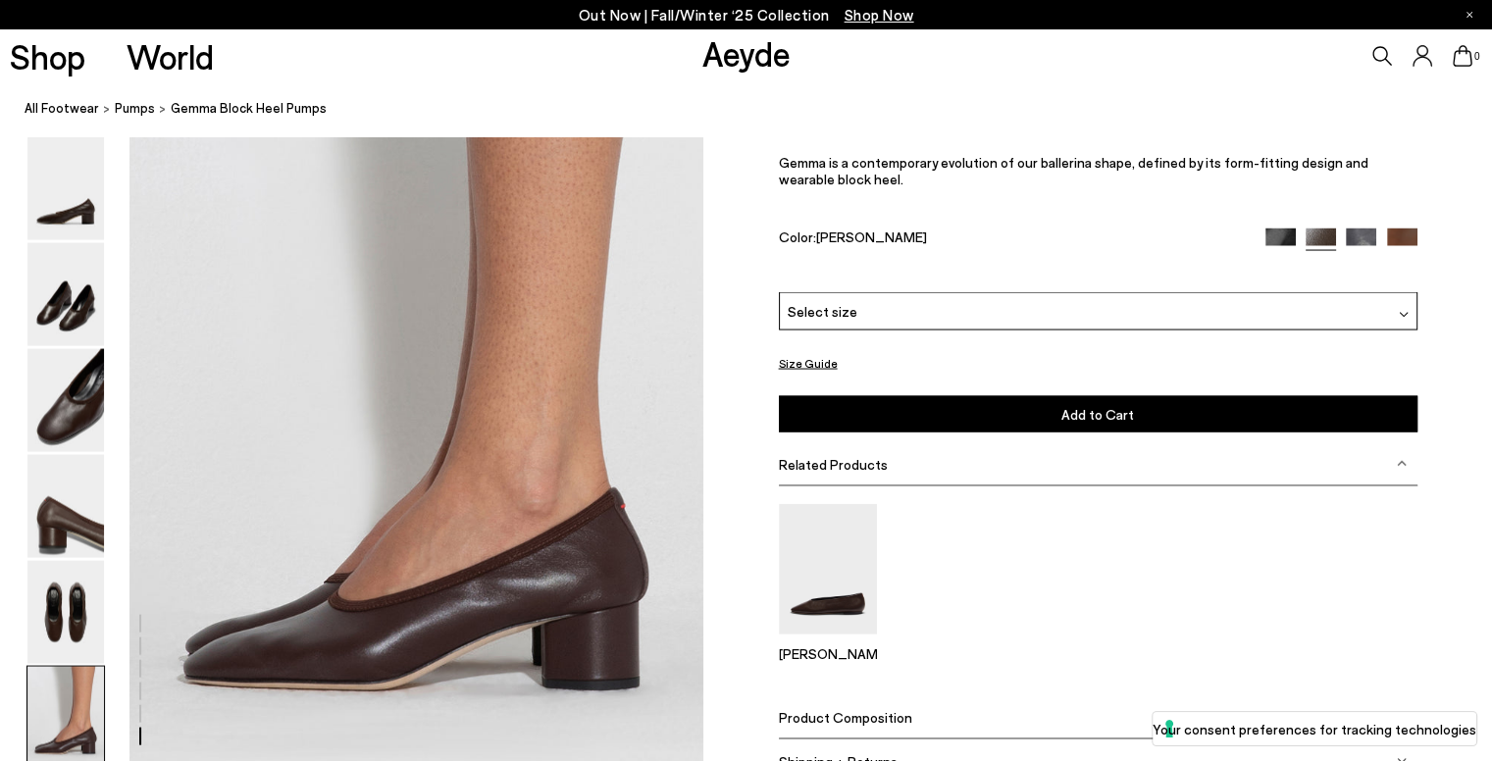
scroll to position [3818, 0]
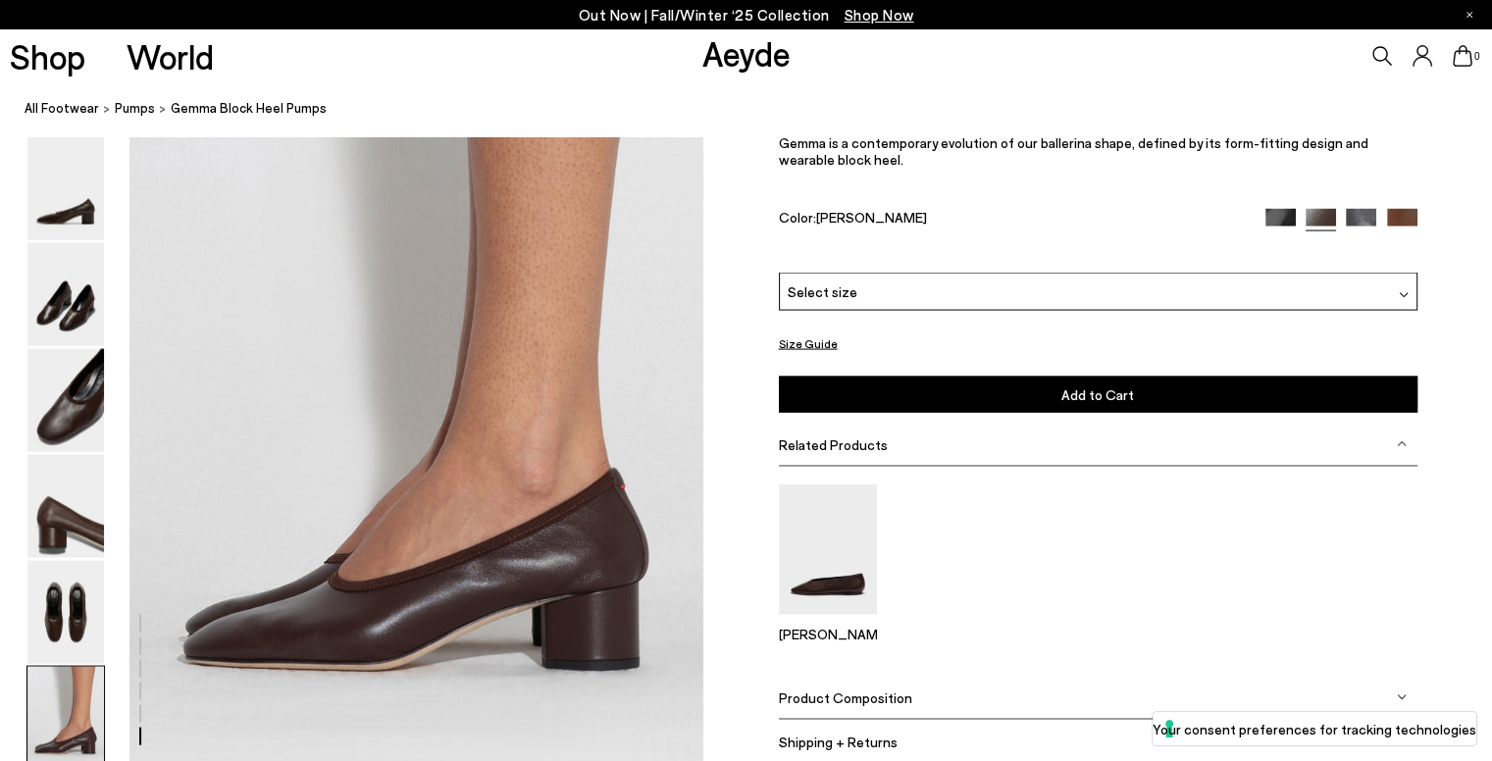
click at [844, 291] on span "Select size" at bounding box center [823, 292] width 70 height 21
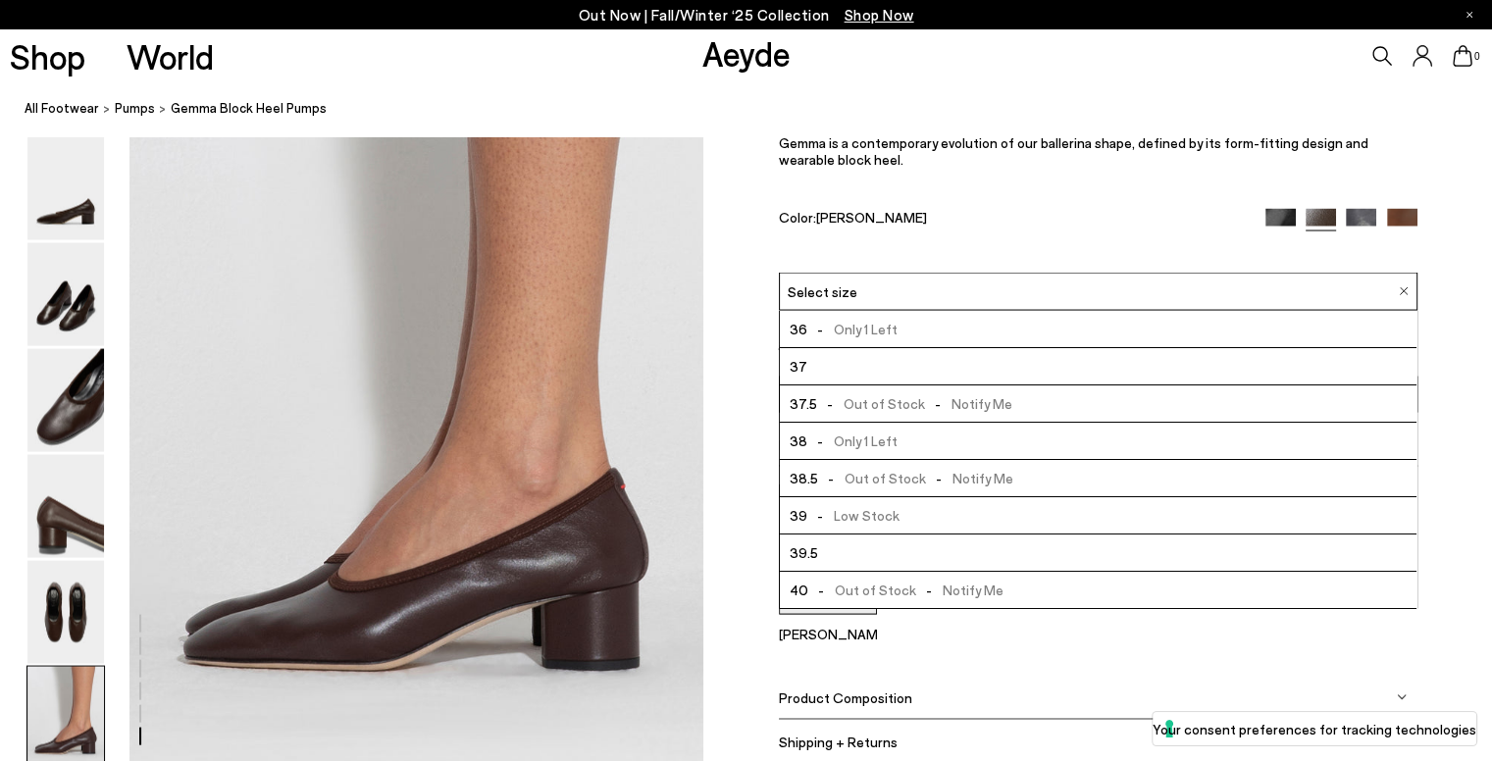
click at [855, 543] on li "39.5" at bounding box center [1098, 553] width 637 height 37
